Goal: Information Seeking & Learning: Learn about a topic

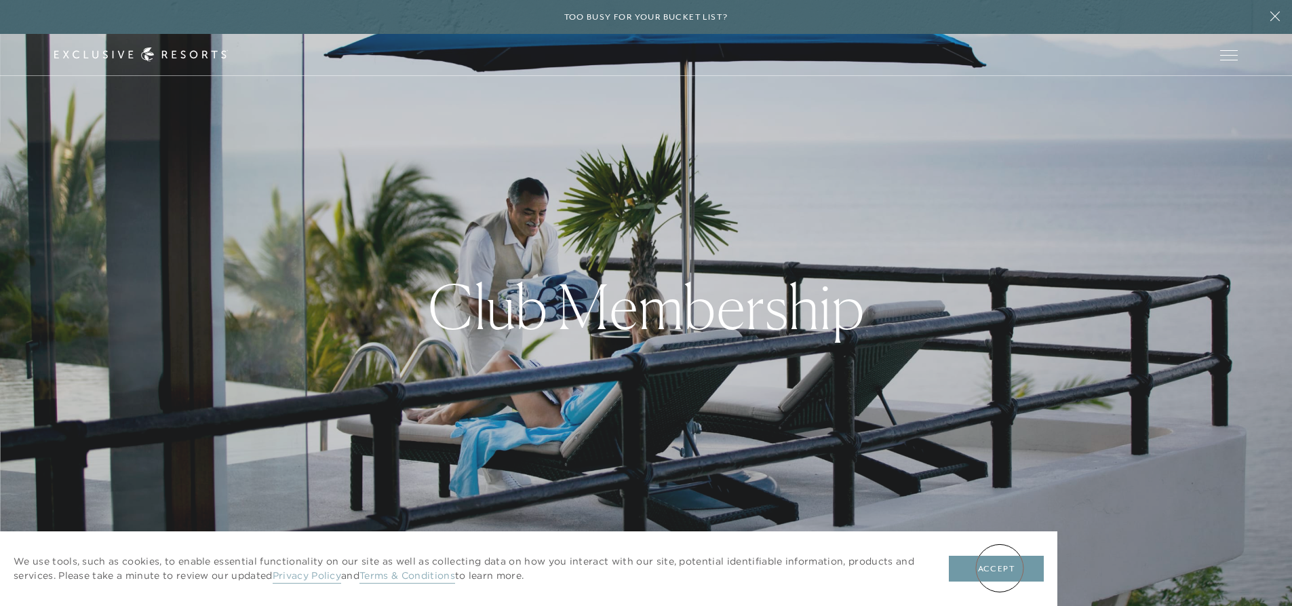
click at [1000, 568] on button "Accept" at bounding box center [996, 568] width 95 height 26
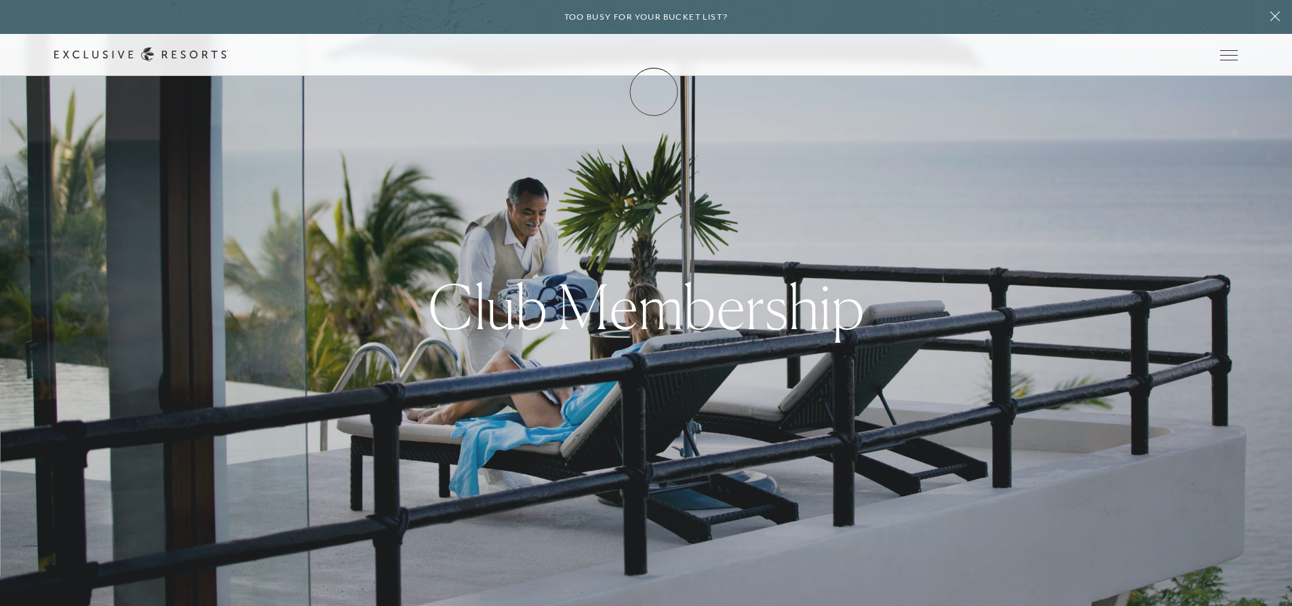
click at [0, 0] on link "Membership" at bounding box center [0, 0] width 0 height 0
click at [0, 0] on link "Services & Standards" at bounding box center [0, 0] width 0 height 0
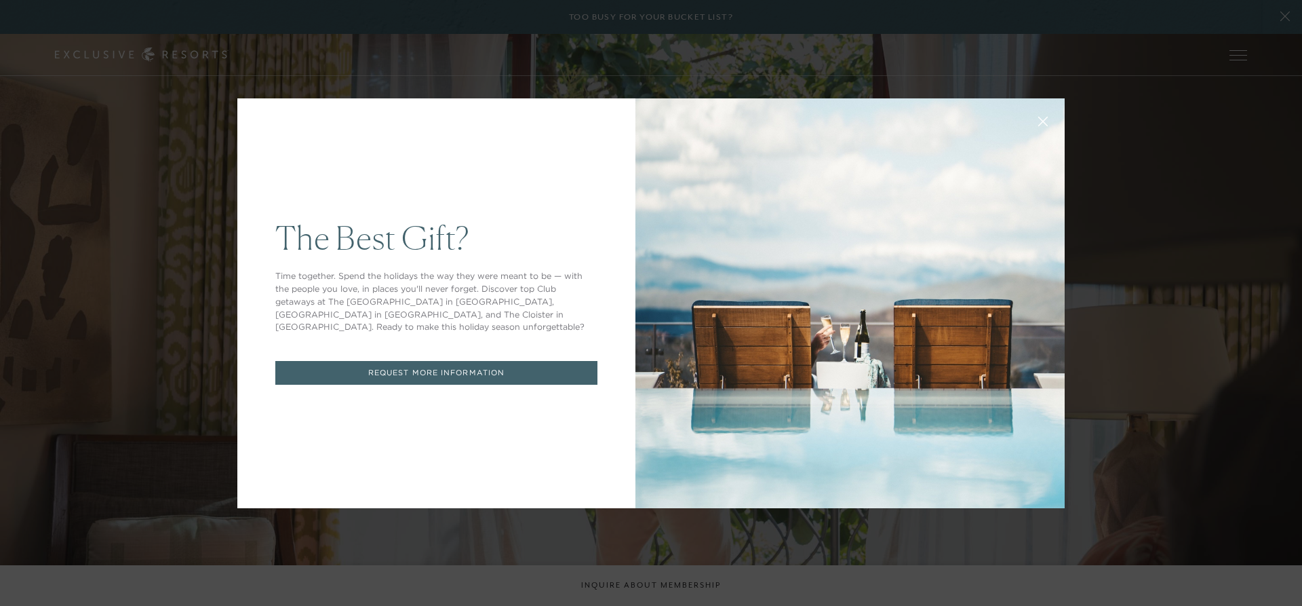
click at [1041, 118] on icon at bounding box center [1043, 121] width 9 height 9
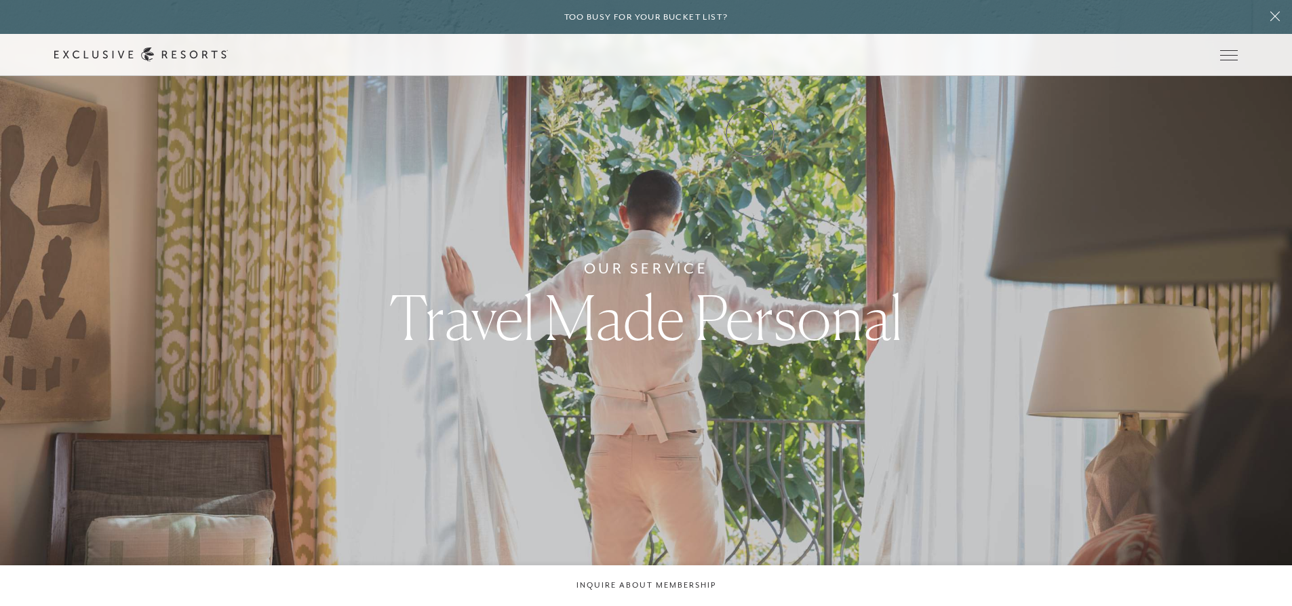
click at [0, 0] on link "VIP Benefits" at bounding box center [0, 0] width 0 height 0
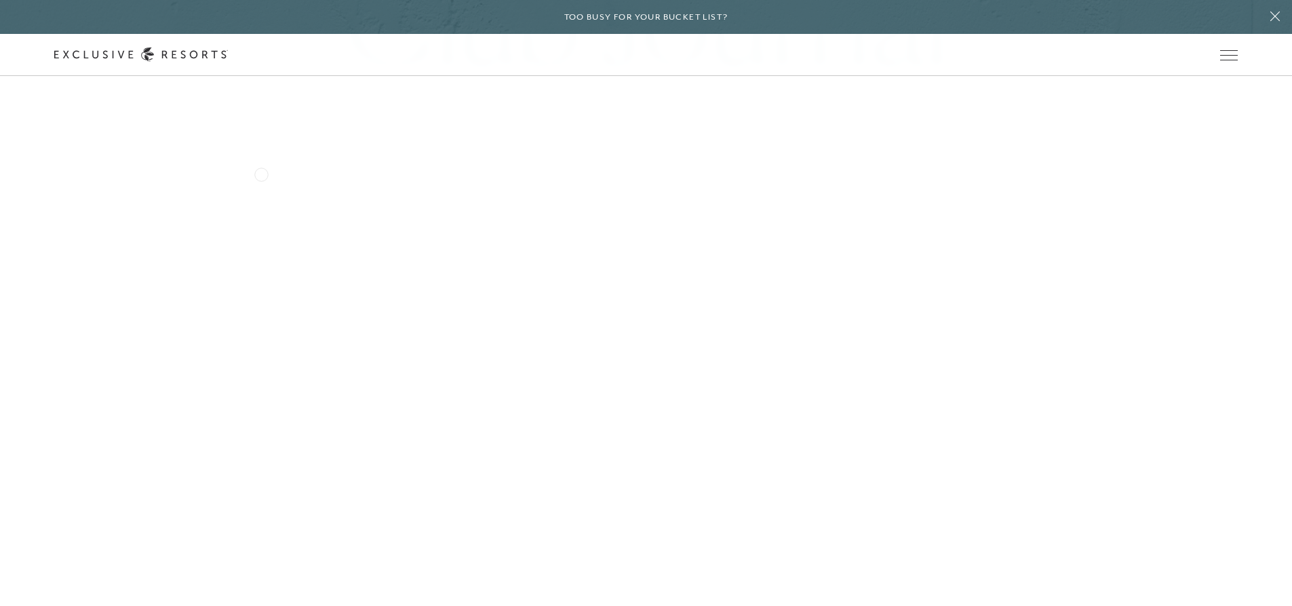
scroll to position [2645, 0]
